Goal: Task Accomplishment & Management: Manage account settings

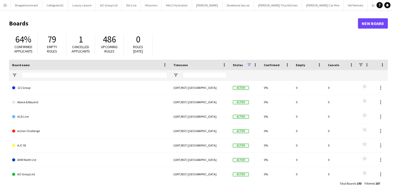
click at [6, 7] on app-icon "Menu" at bounding box center [5, 5] width 4 height 4
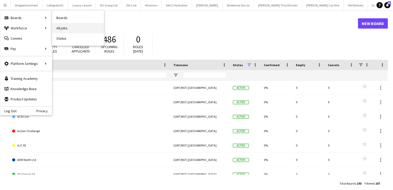
click at [62, 29] on link "All jobs" at bounding box center [78, 28] width 52 height 10
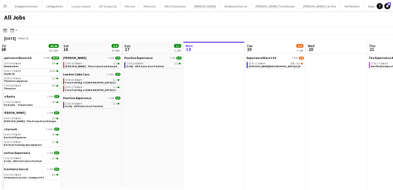
scroll to position [0, 123]
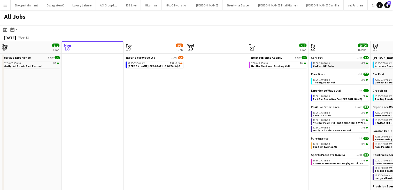
click at [317, 67] on span "CarFest BP Pulse" at bounding box center [323, 66] width 21 height 3
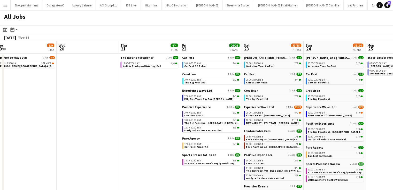
scroll to position [0, 191]
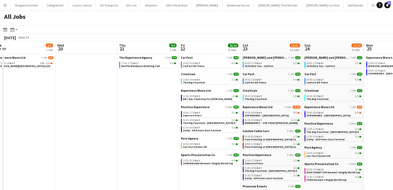
drag, startPoint x: 260, startPoint y: 110, endPoint x: 130, endPoint y: 84, distance: 132.5
click at [130, 84] on app-calendar-viewport "Sat 16 6/6 4 Jobs Sun 17 1/1 1 Job Mon 18 Tue 19 8/9 1 Job Wed 20 Thu 21 4/4 1 …" at bounding box center [196, 149] width 393 height 217
click at [191, 146] on span "Car-fest | Armor All" at bounding box center [195, 147] width 24 height 3
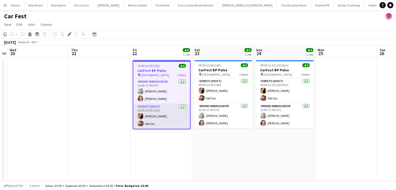
scroll to position [0, 3195]
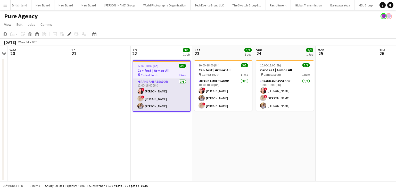
scroll to position [0, 1895]
click at [149, 98] on app-card-role "Brand Ambassador [DATE] 12:00-18:00 (6h) ! [PERSON_NAME] ! [PERSON_NAME] [PERSO…" at bounding box center [161, 95] width 57 height 33
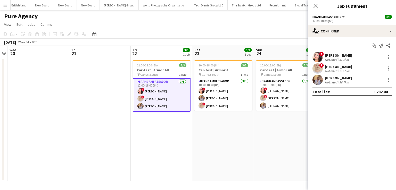
click at [337, 66] on div "[PERSON_NAME]" at bounding box center [338, 67] width 27 height 5
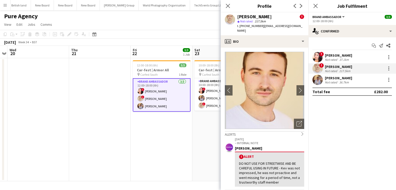
click at [331, 52] on div "! [PERSON_NAME] Not rated 37.1km" at bounding box center [353, 57] width 88 height 10
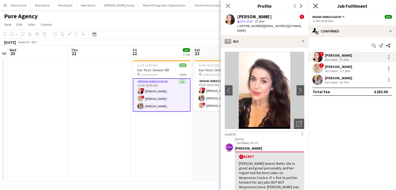
click at [317, 8] on icon "Close pop-in" at bounding box center [315, 5] width 5 height 5
